Goal: Information Seeking & Learning: Learn about a topic

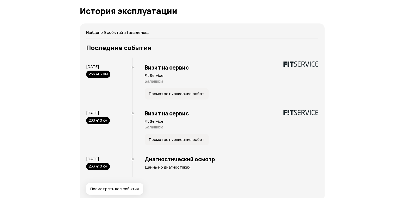
scroll to position [1118, 0]
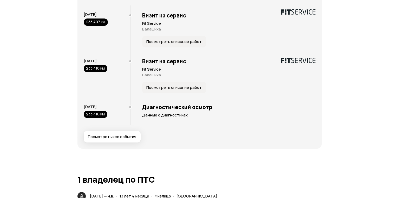
click at [111, 141] on button "Посмотреть все события" at bounding box center [112, 136] width 57 height 11
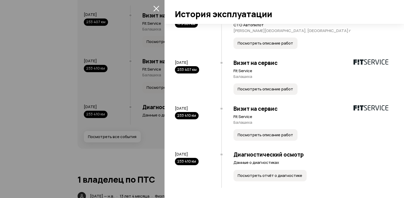
scroll to position [240, 0]
click at [248, 173] on span "Посмотреть отчёт о диагностике" at bounding box center [269, 174] width 65 height 5
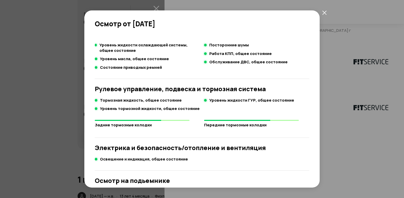
scroll to position [46, 0]
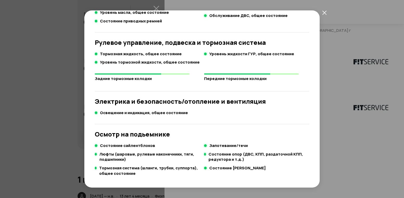
click at [365, 98] on div "Осмотр от [DATE] Общая информация Источник : Fit Service Пробег : 233 410 км Дв…" at bounding box center [202, 99] width 404 height 198
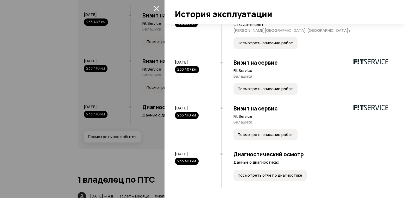
click at [266, 131] on button "Посмотреть описание работ" at bounding box center [265, 134] width 64 height 11
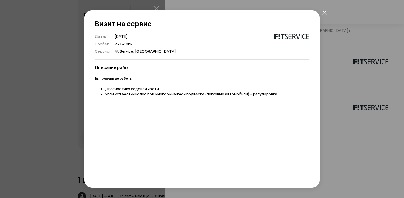
click at [348, 62] on div "Визит на сервис Дата : [DATE] Пробег : 233 410 км Сервис : Fit Service, Балаших…" at bounding box center [202, 99] width 404 height 198
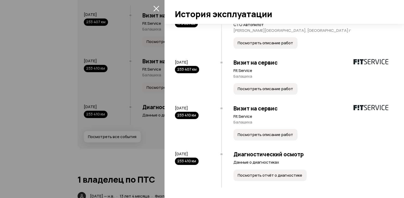
click at [281, 88] on span "Посмотреть описание работ" at bounding box center [264, 88] width 55 height 5
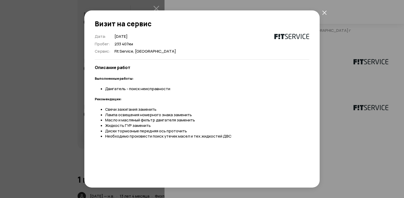
click at [354, 68] on div "Визит на сервис Дата : [DATE] Пробег : 233 407 км Сервис : Fit Service, Балаших…" at bounding box center [202, 99] width 404 height 198
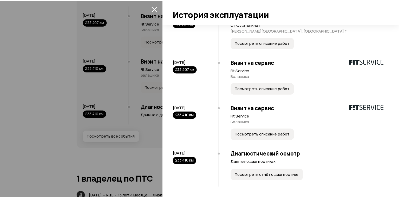
scroll to position [188, 0]
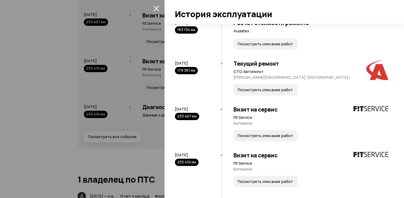
click at [248, 74] on p "СТО Автопилот" at bounding box center [310, 71] width 155 height 5
click at [251, 92] on span "Посмотреть описание работ" at bounding box center [264, 89] width 55 height 5
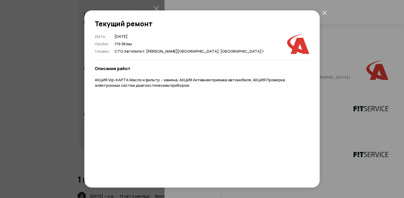
click at [343, 72] on div "Текущий ремонт Дата : [DATE] Пробег : 179 361 км Сервис : СТО Автопилот, [PERSO…" at bounding box center [202, 99] width 404 height 198
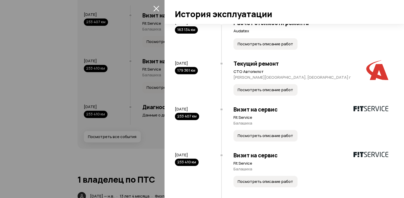
click at [66, 113] on div at bounding box center [202, 99] width 404 height 198
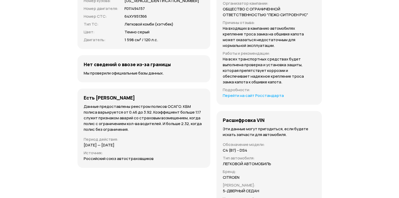
scroll to position [1587, 0]
